Goal: Task Accomplishment & Management: Manage account settings

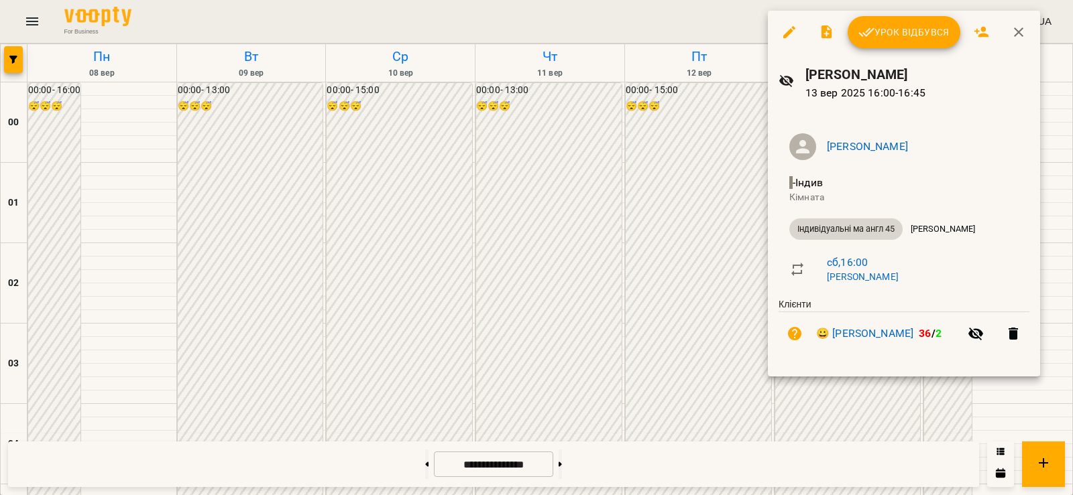
click at [886, 35] on span "Урок відбувся" at bounding box center [903, 32] width 91 height 16
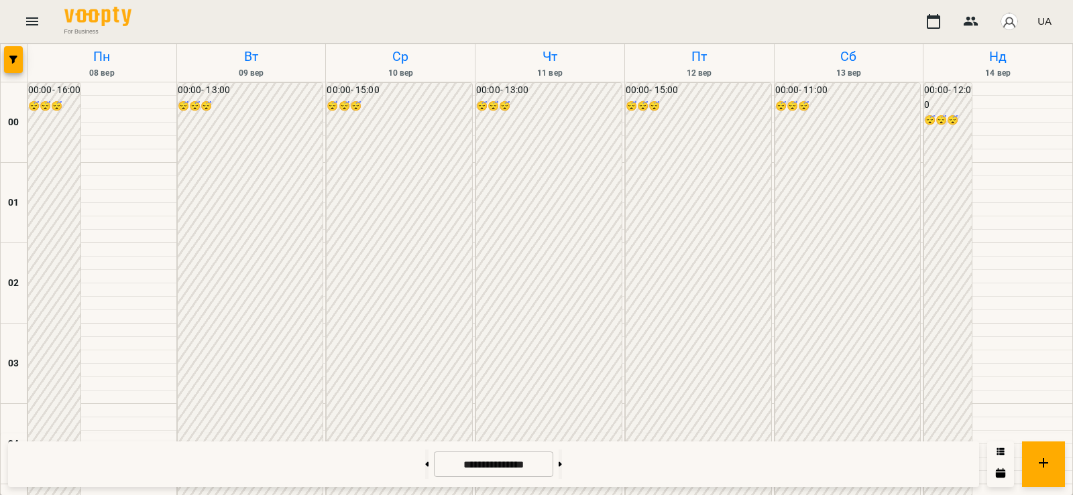
scroll to position [1252, 0]
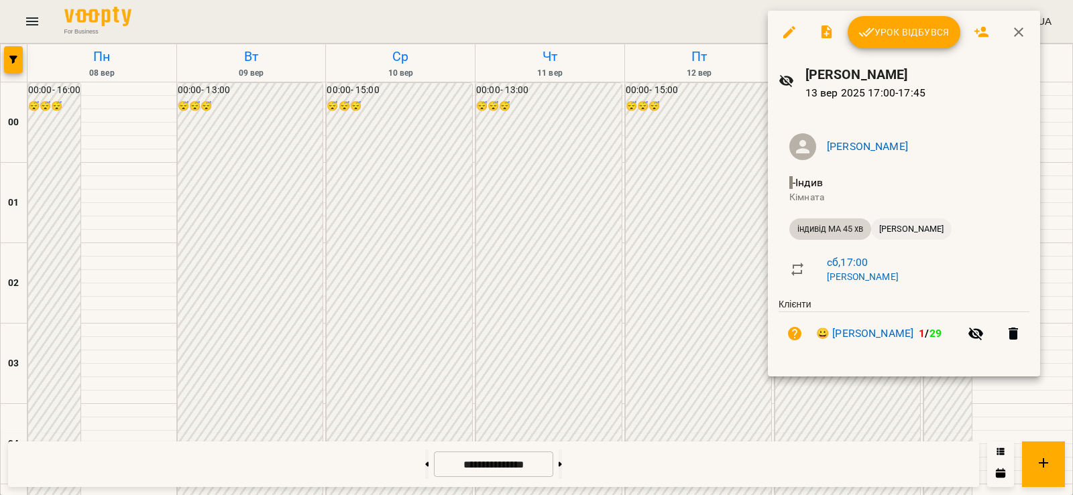
click at [890, 232] on span "[PERSON_NAME]" at bounding box center [911, 229] width 80 height 12
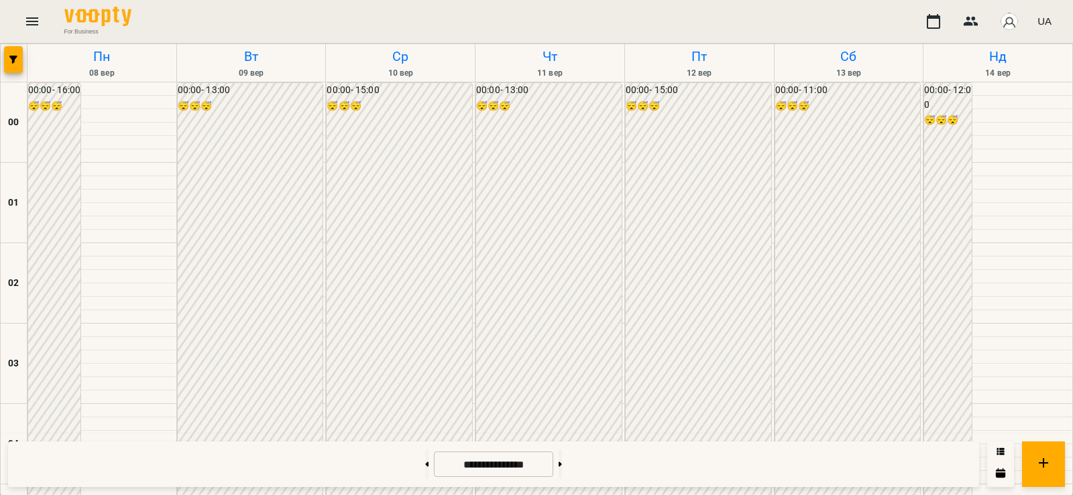
scroll to position [1095, 0]
